Goal: Task Accomplishment & Management: Use online tool/utility

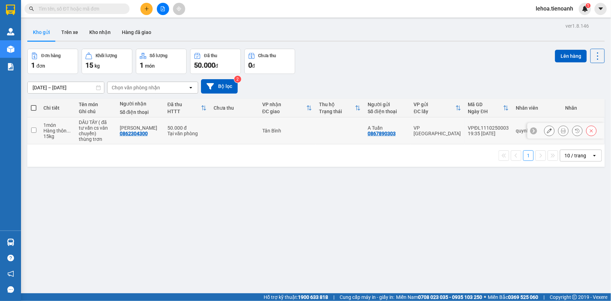
click at [32, 129] on input "checkbox" at bounding box center [33, 129] width 5 height 5
checkbox input "true"
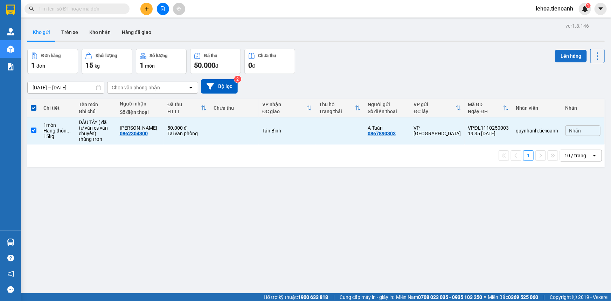
click at [574, 55] on button "Lên hàng" at bounding box center [571, 56] width 32 height 13
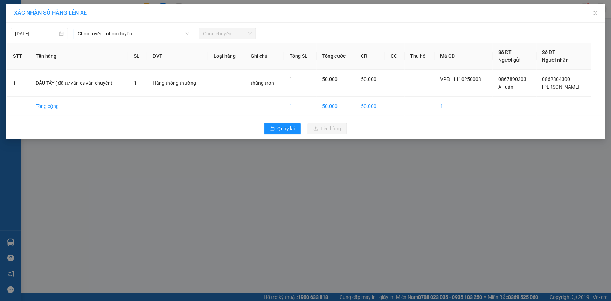
click at [137, 33] on span "Chọn tuyến - nhóm tuyến" at bounding box center [133, 33] width 111 height 11
click at [106, 239] on div "XÁC NHẬN SỐ HÀNG LÊN XE [DATE] Chọn tuyến - nhóm tuyến LỌC THEO Nhóm tuyến Tuyế…" at bounding box center [305, 150] width 611 height 301
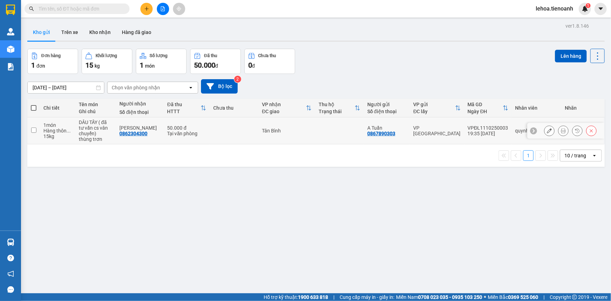
click at [32, 129] on input "checkbox" at bounding box center [33, 129] width 5 height 5
checkbox input "true"
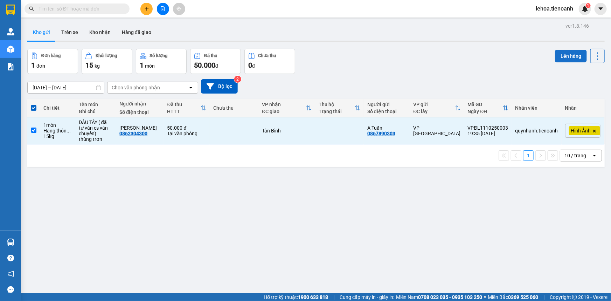
click at [557, 53] on button "Lên hàng" at bounding box center [571, 56] width 32 height 13
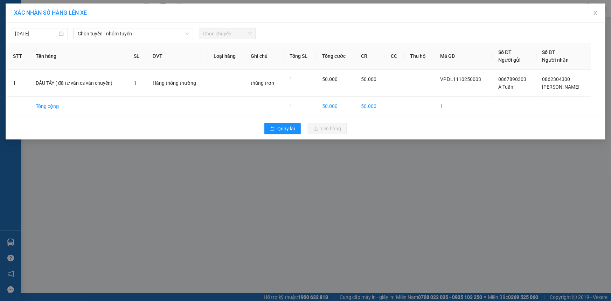
click at [213, 245] on div "XÁC NHẬN SỐ HÀNG LÊN XE [DATE] Chọn tuyến - nhóm tuyến Chọn chuyến STT Tên hàng…" at bounding box center [305, 150] width 611 height 301
